Goal: Task Accomplishment & Management: Use online tool/utility

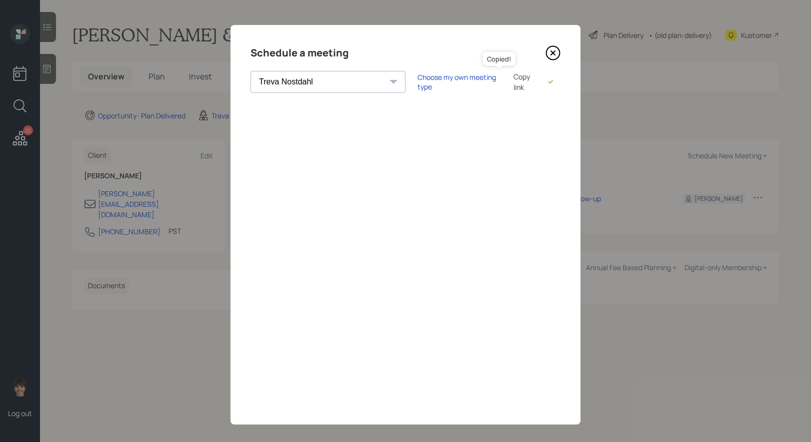
select select "8b79112e-3cfb-44f9-89e7-15267fe946c1"
